Goal: Transaction & Acquisition: Purchase product/service

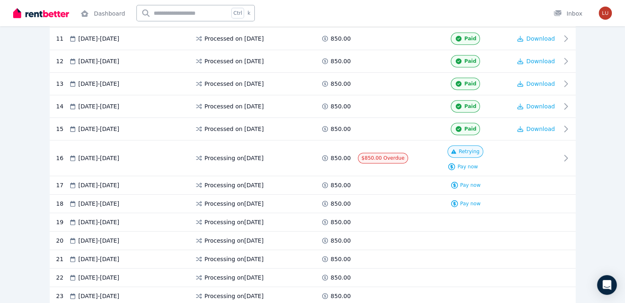
scroll to position [433, 0]
click at [478, 164] on span "Pay now" at bounding box center [467, 166] width 21 height 7
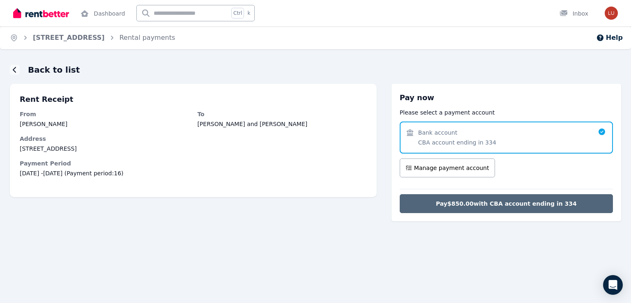
click at [524, 203] on span "Pay $850.00 with CBA account ending in 334" at bounding box center [506, 204] width 141 height 8
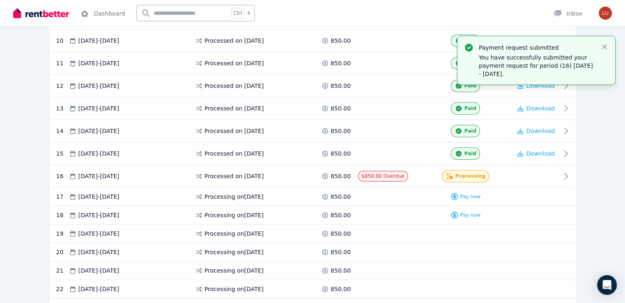
scroll to position [409, 0]
